Goal: Download file/media

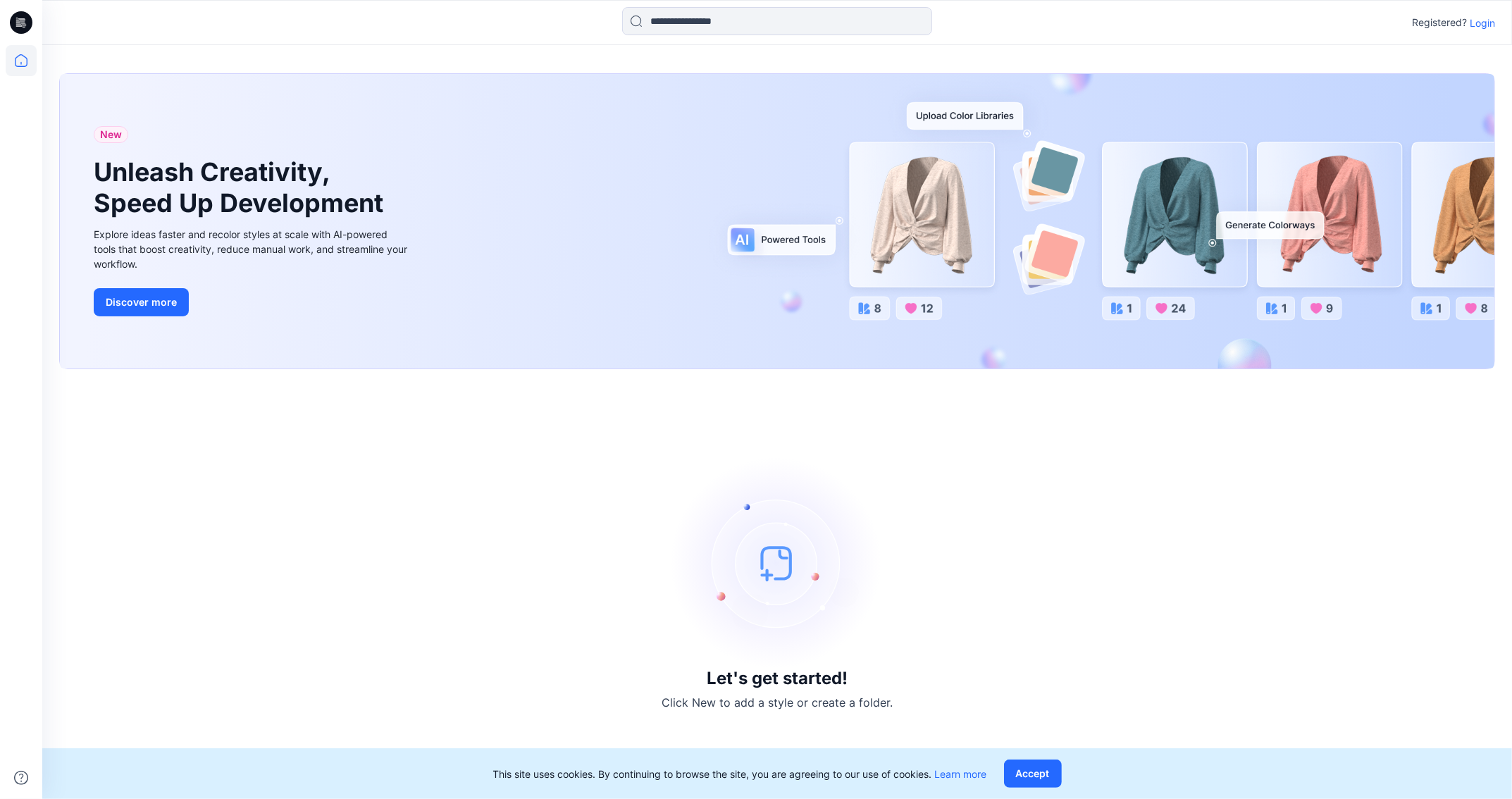
click at [1484, 34] on div "Registered? Login" at bounding box center [777, 22] width 1469 height 31
click at [1484, 21] on p "Login" at bounding box center [1483, 23] width 26 height 15
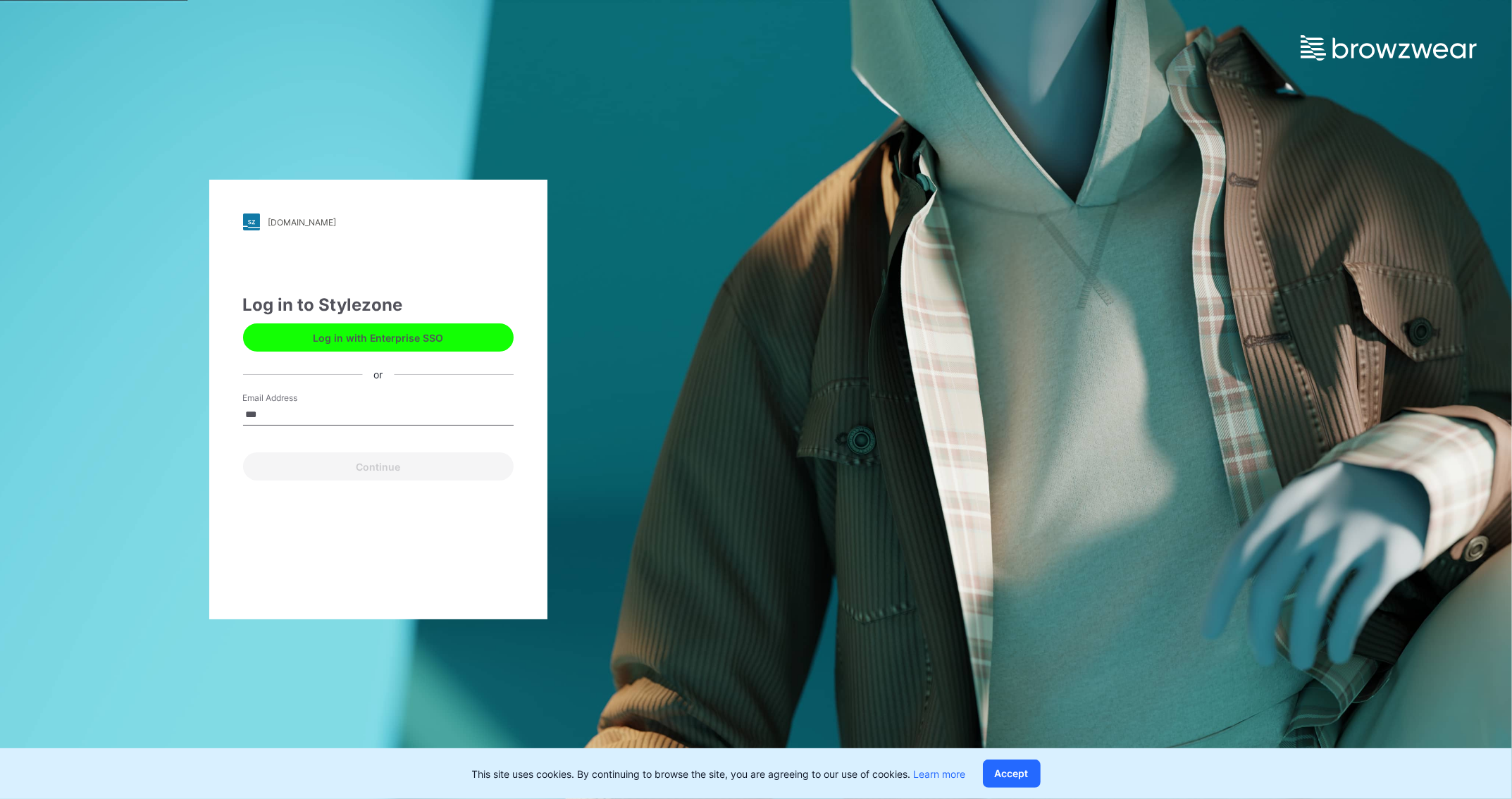
type input "**********"
click at [415, 456] on button "Continue" at bounding box center [379, 467] width 271 height 28
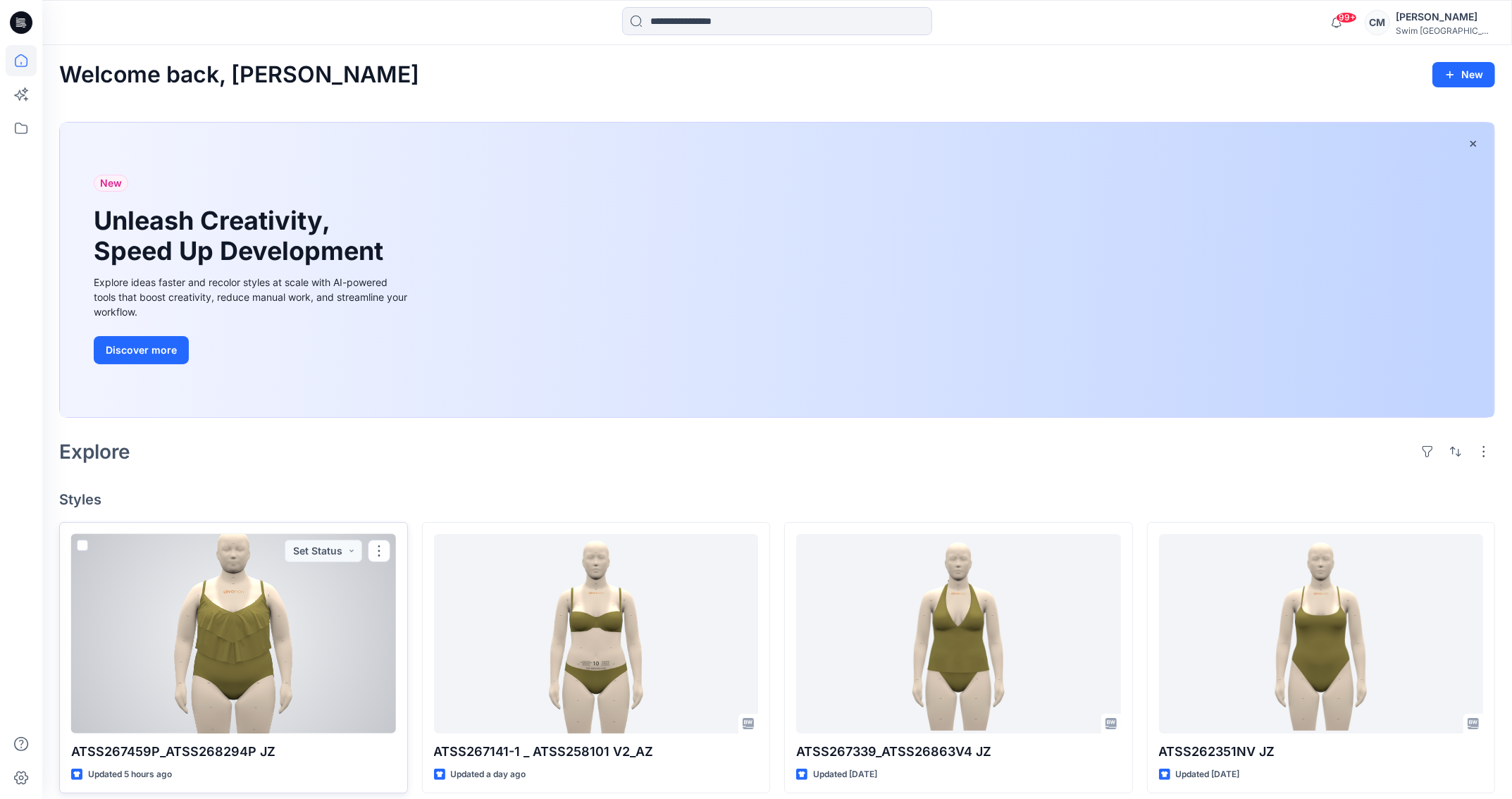
click at [244, 626] on div at bounding box center [233, 633] width 325 height 200
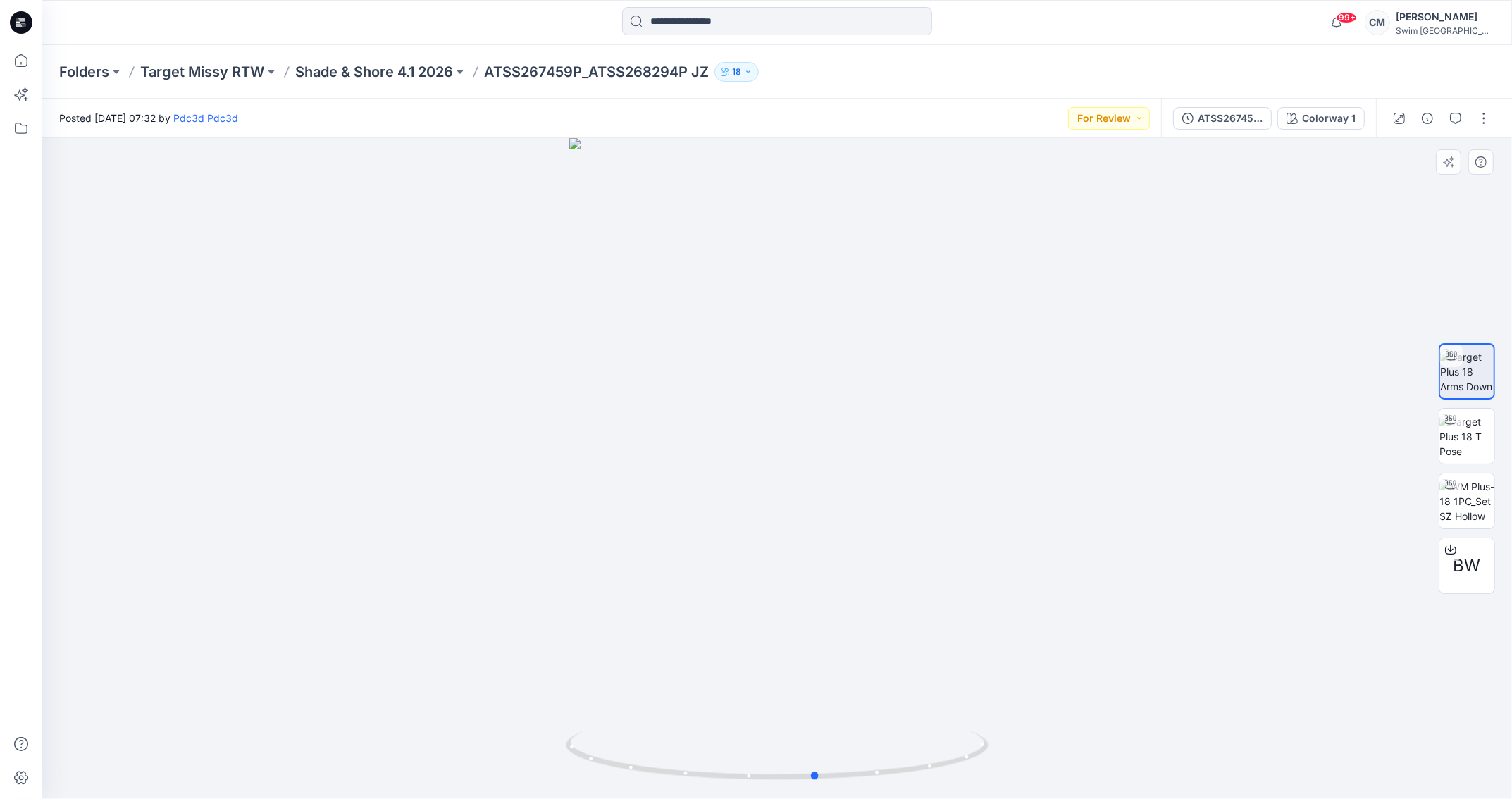
drag, startPoint x: 776, startPoint y: 679, endPoint x: 814, endPoint y: 673, distance: 38.5
click at [815, 674] on div at bounding box center [777, 469] width 1470 height 661
click at [1461, 550] on div at bounding box center [1450, 550] width 23 height 23
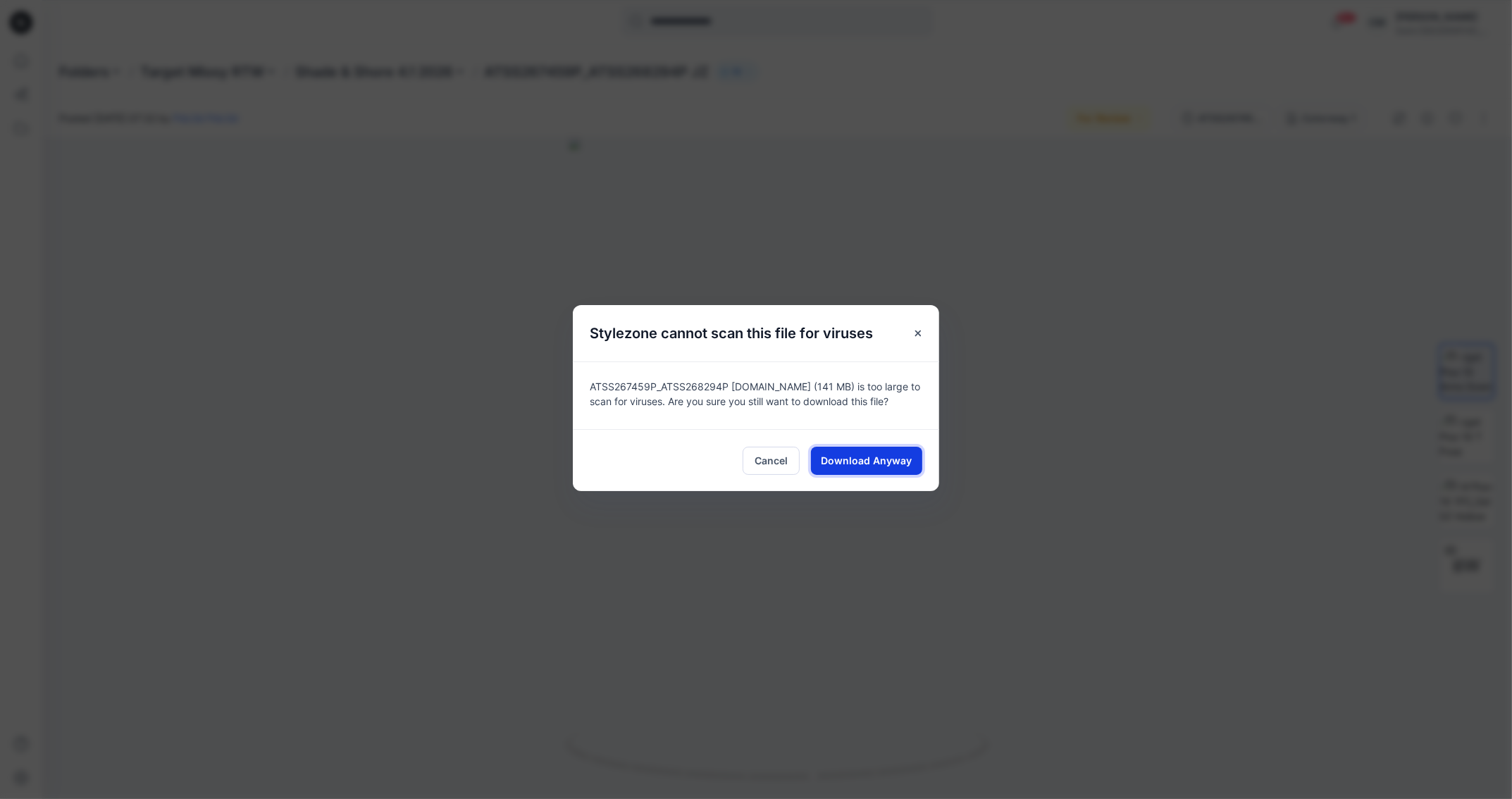
click at [900, 455] on span "Download Anyway" at bounding box center [867, 461] width 91 height 15
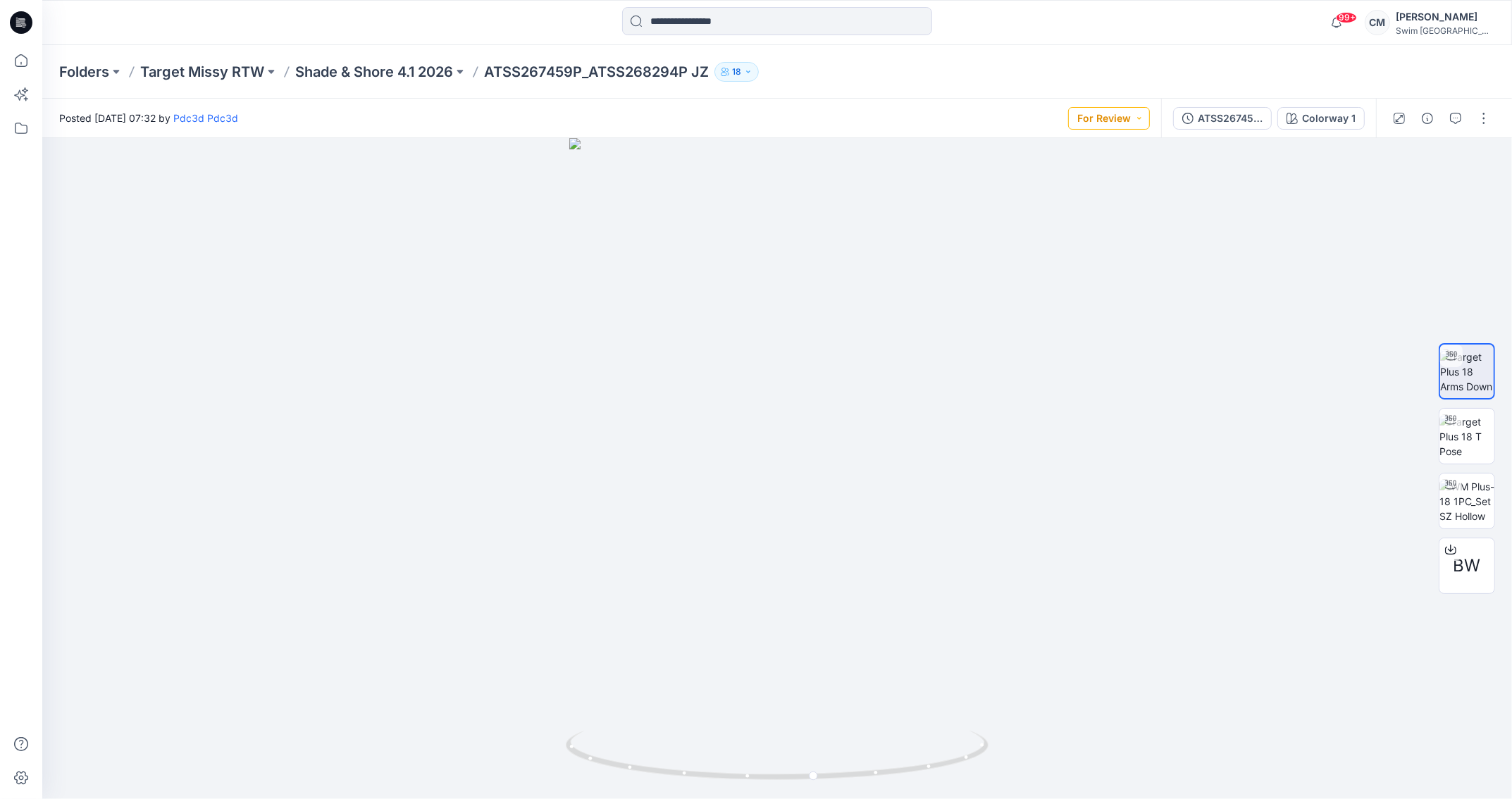
click at [1135, 114] on button "For Review" at bounding box center [1109, 118] width 81 height 23
click at [1090, 213] on p "Approved" at bounding box center [1079, 214] width 45 height 18
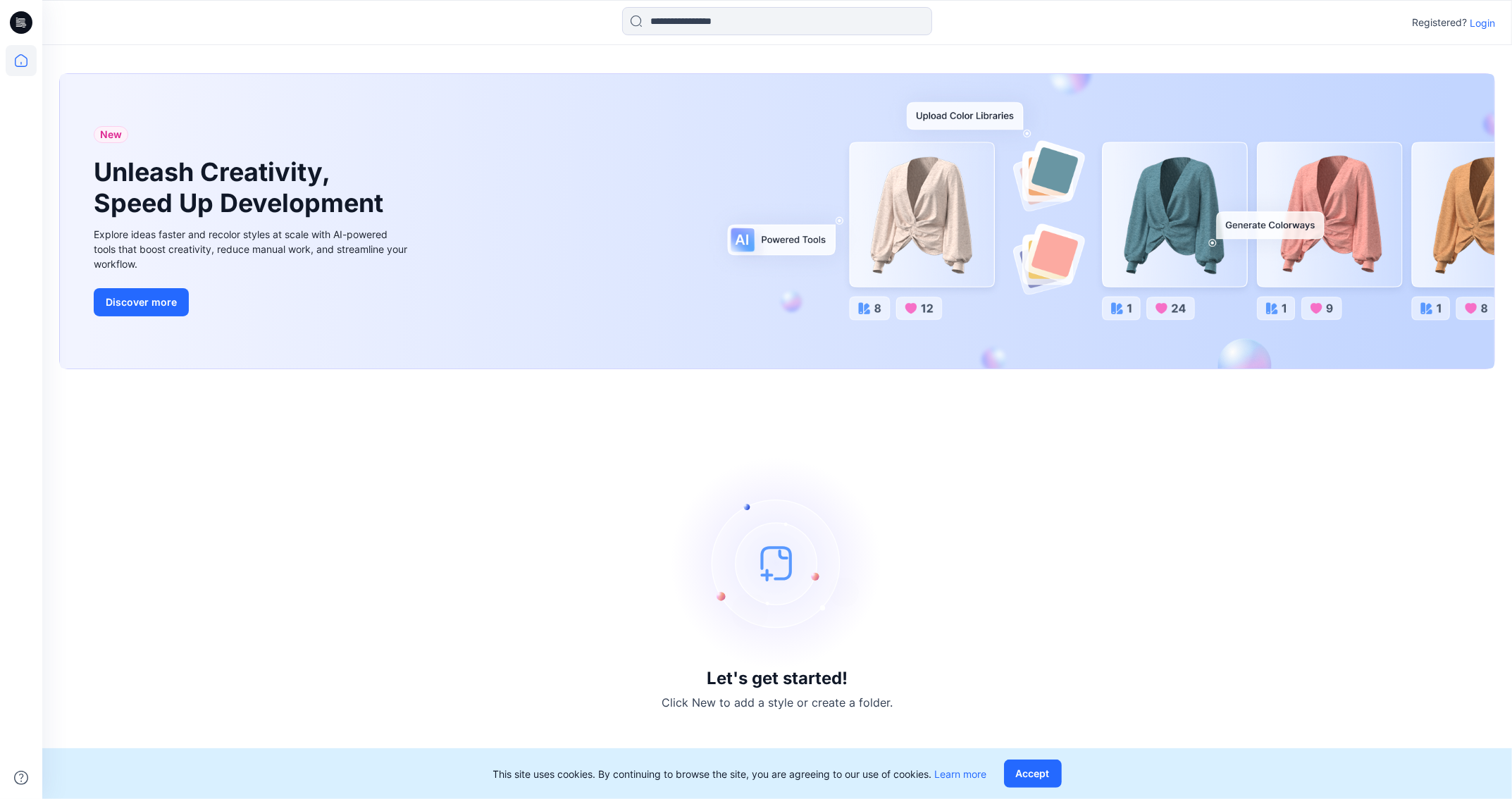
click at [1489, 25] on p "Login" at bounding box center [1483, 23] width 26 height 15
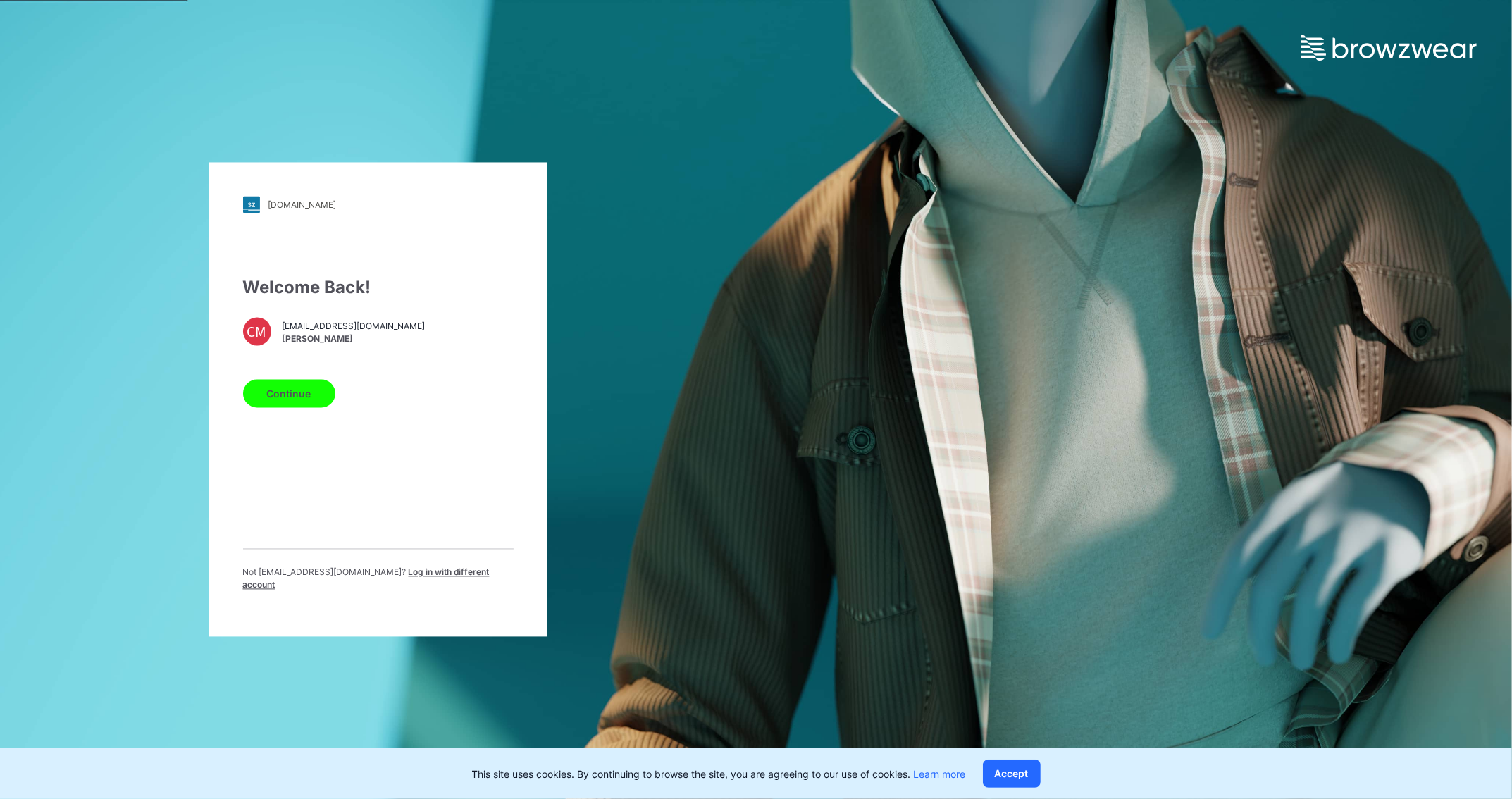
click at [281, 400] on button "Continue" at bounding box center [289, 394] width 92 height 28
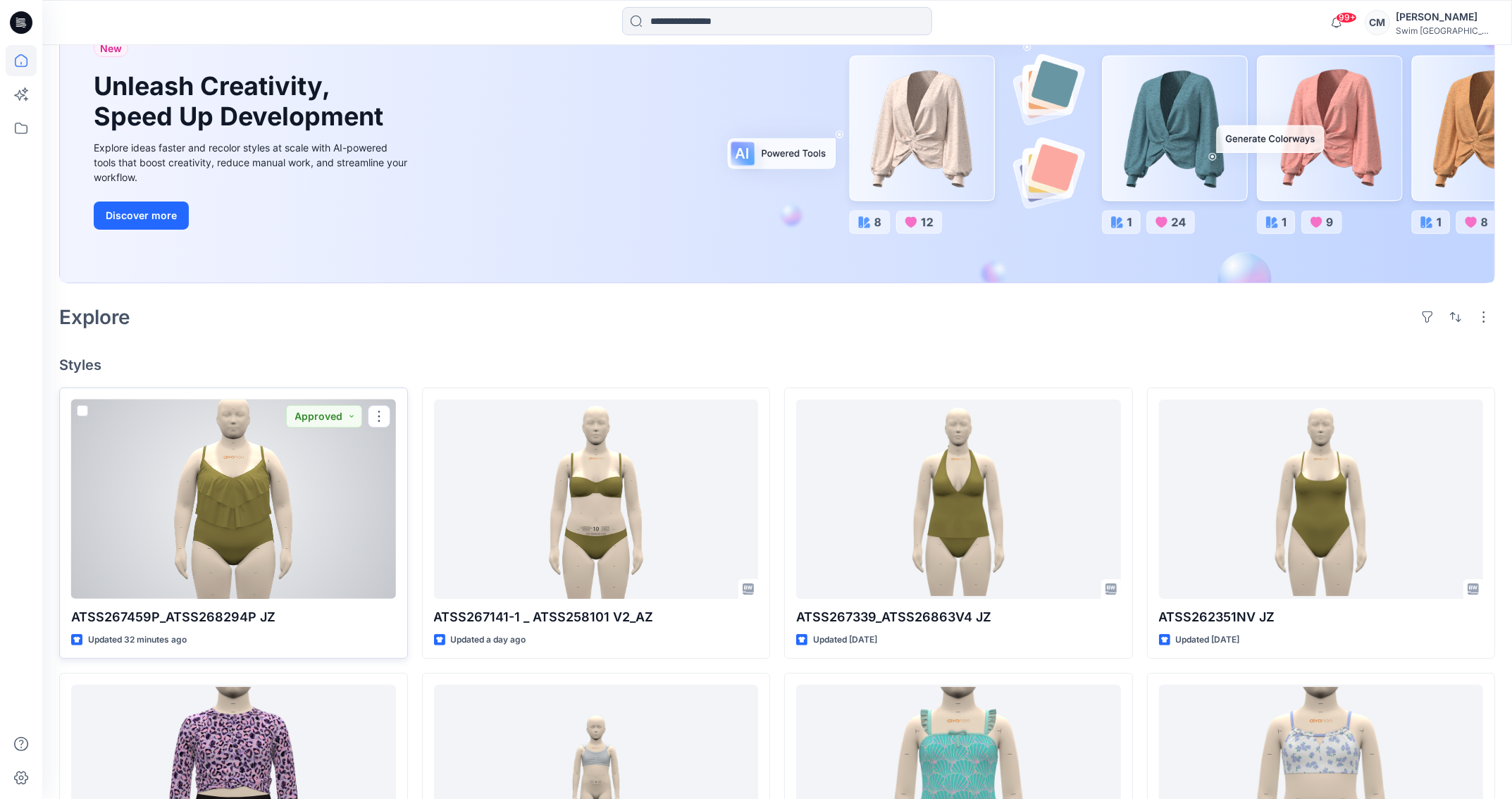
scroll to position [178, 0]
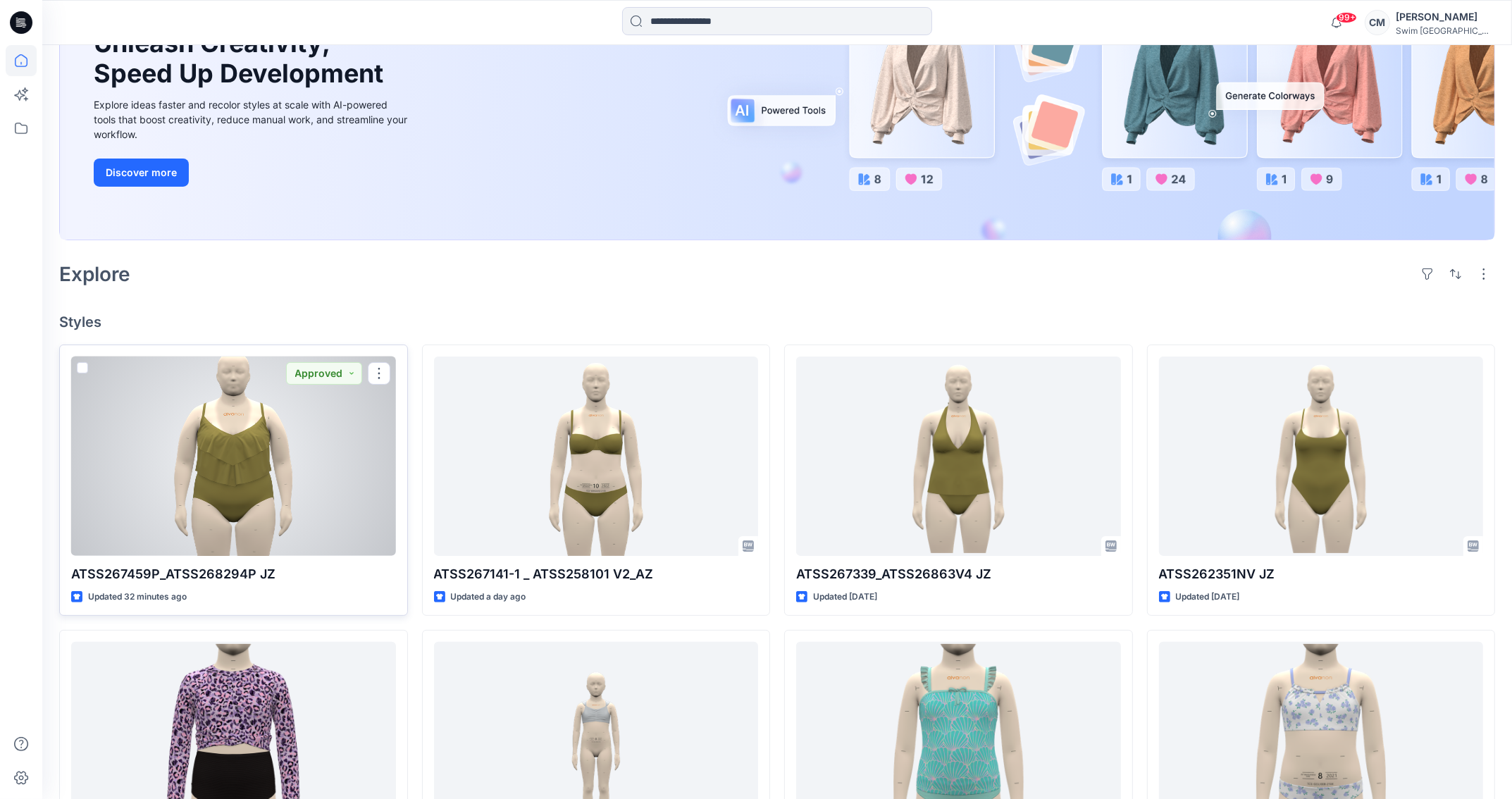
click at [269, 496] on div at bounding box center [233, 456] width 325 height 200
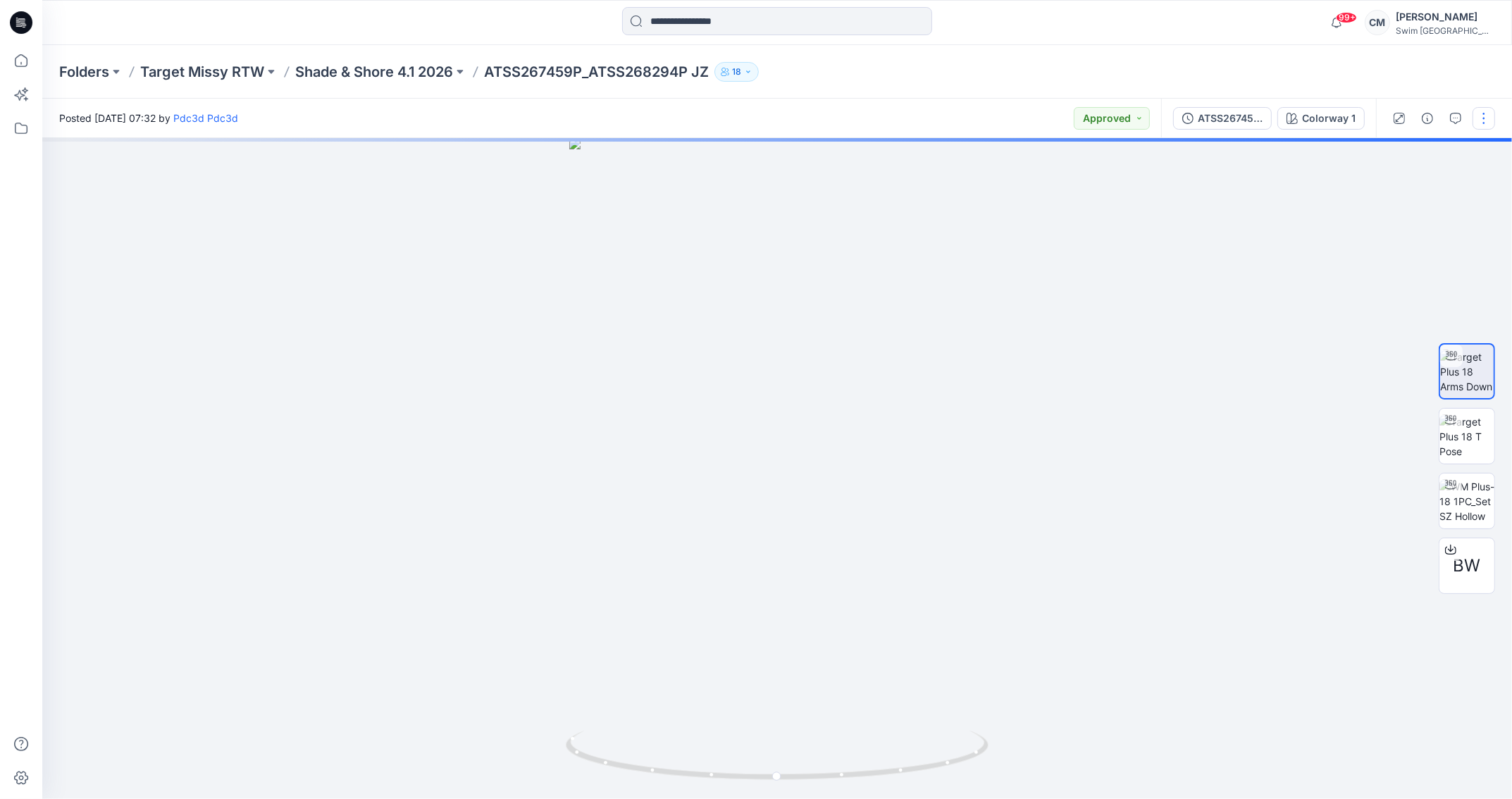
click at [1487, 115] on button "button" at bounding box center [1484, 118] width 23 height 23
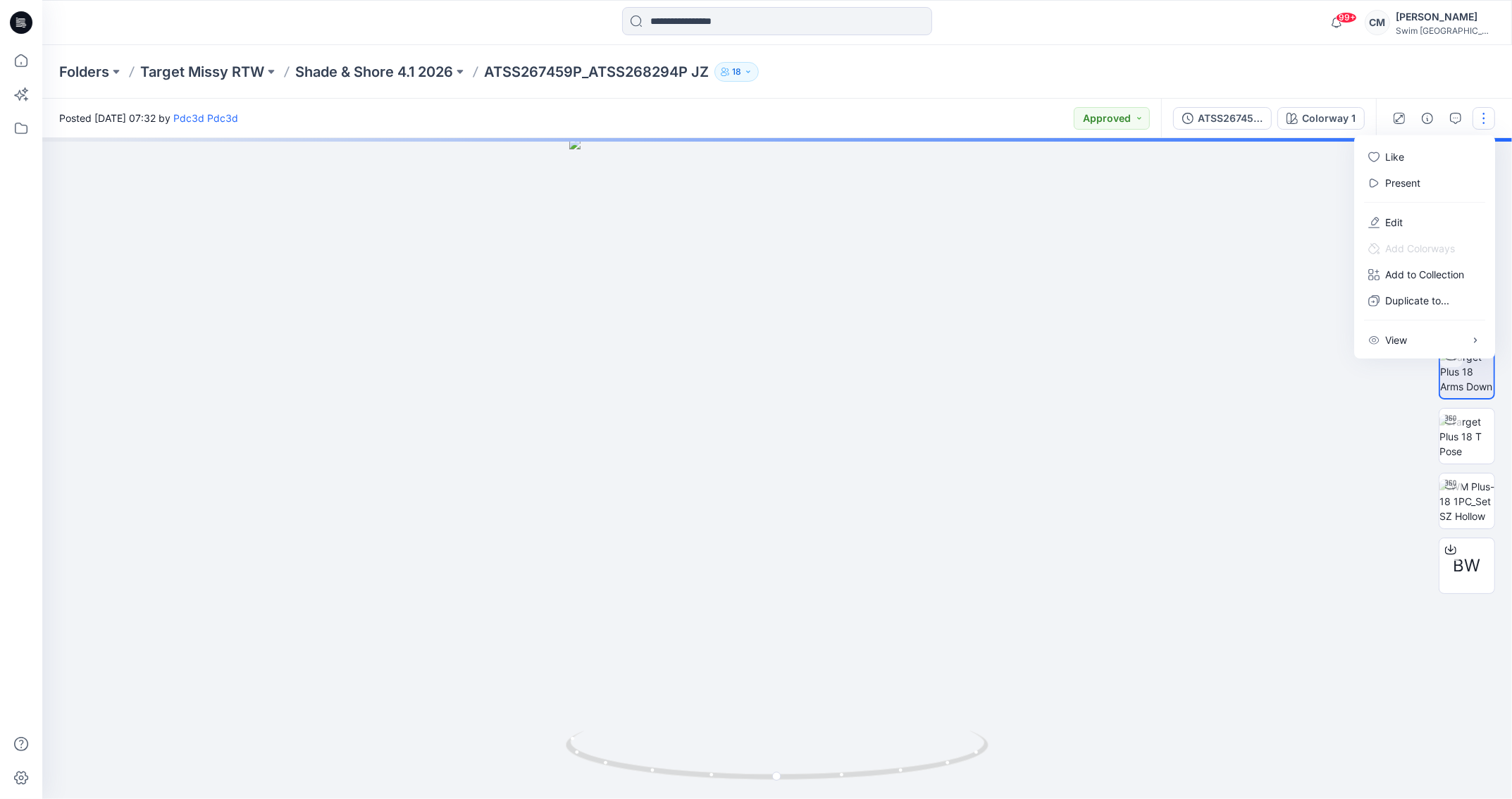
click at [1484, 120] on button "button" at bounding box center [1484, 118] width 23 height 23
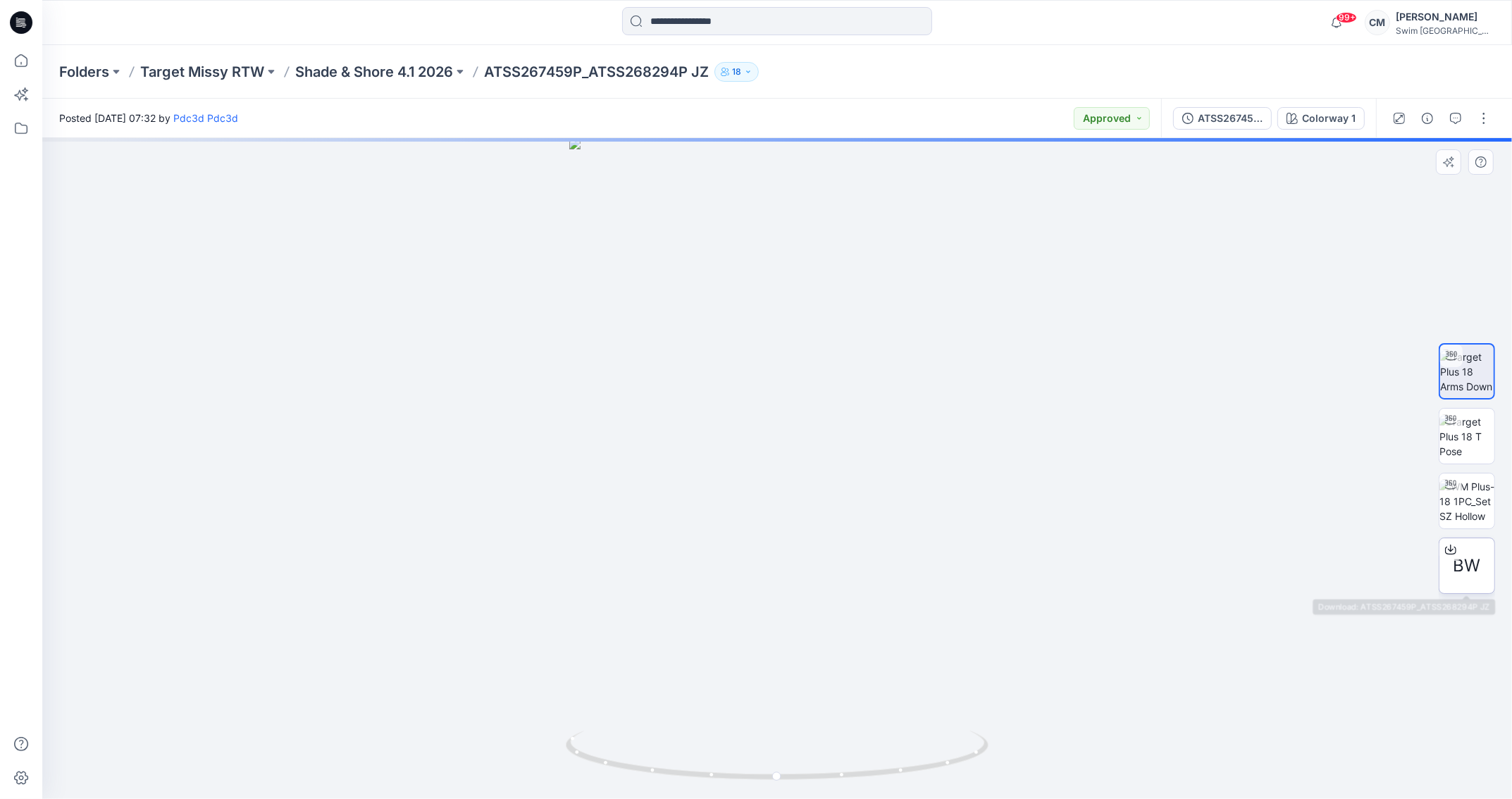
click at [1468, 560] on span "BW" at bounding box center [1467, 565] width 27 height 26
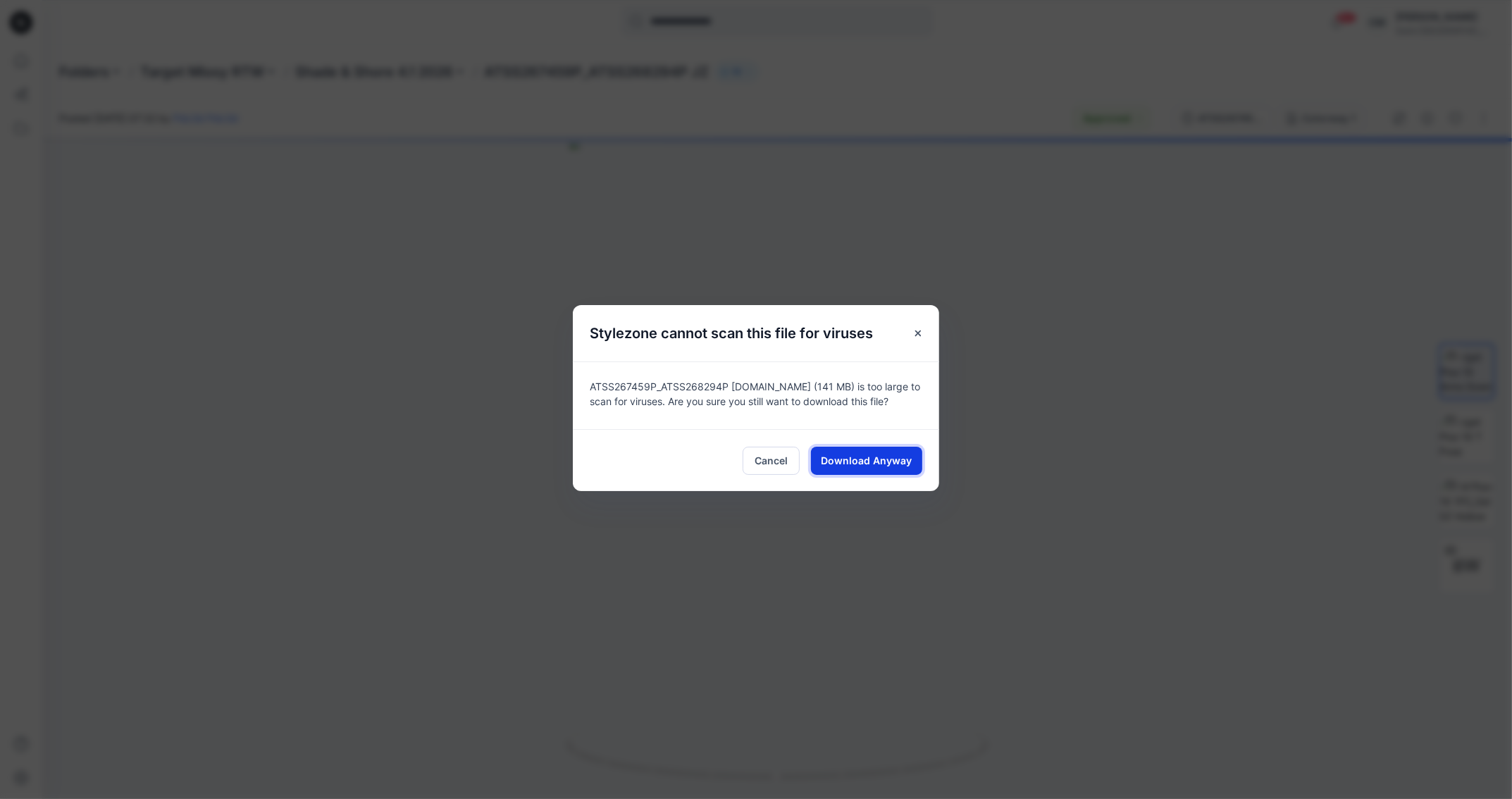
click at [870, 465] on span "Download Anyway" at bounding box center [867, 461] width 91 height 15
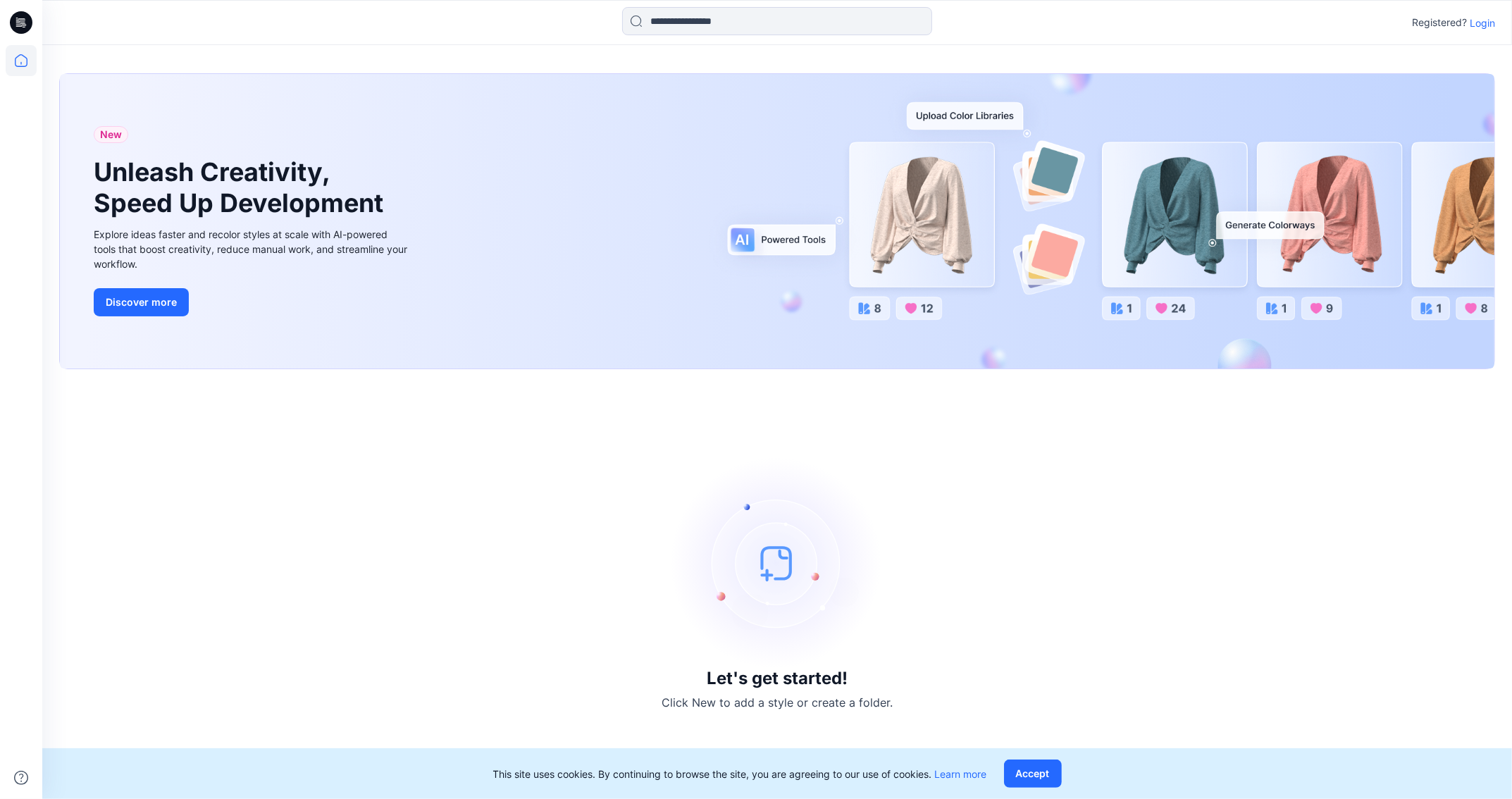
click at [1484, 21] on p "Login" at bounding box center [1483, 23] width 26 height 15
